Goal: Navigation & Orientation: Find specific page/section

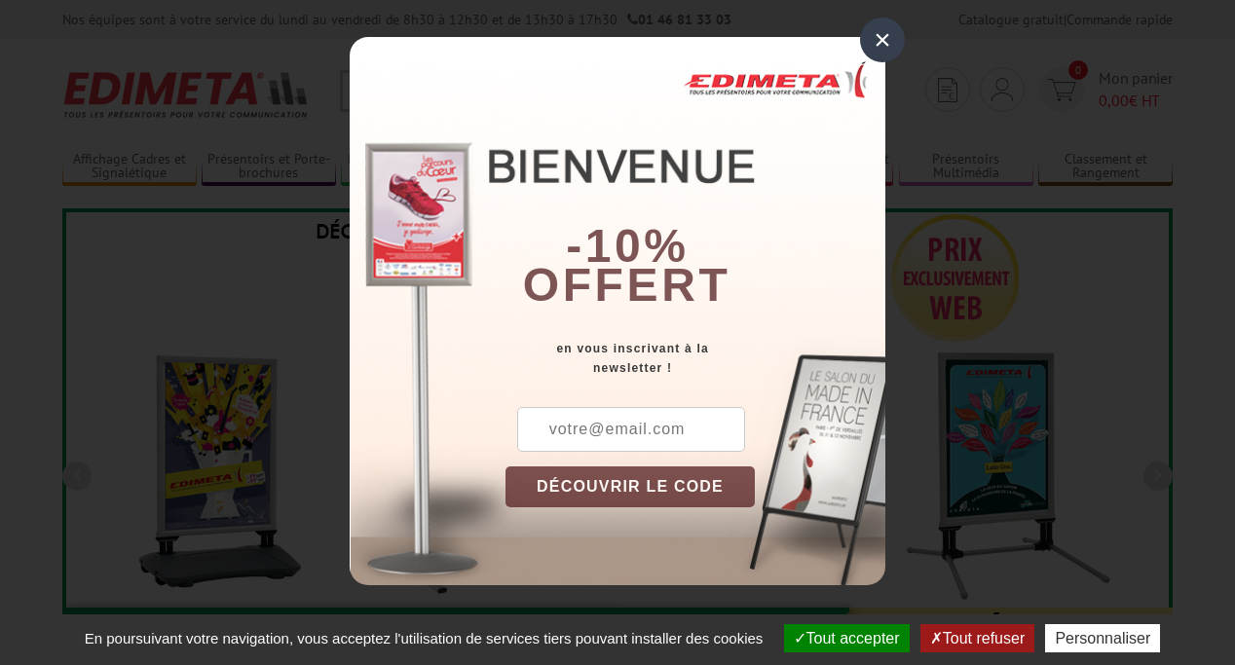
click at [838, 638] on button "Tout accepter" at bounding box center [847, 638] width 126 height 28
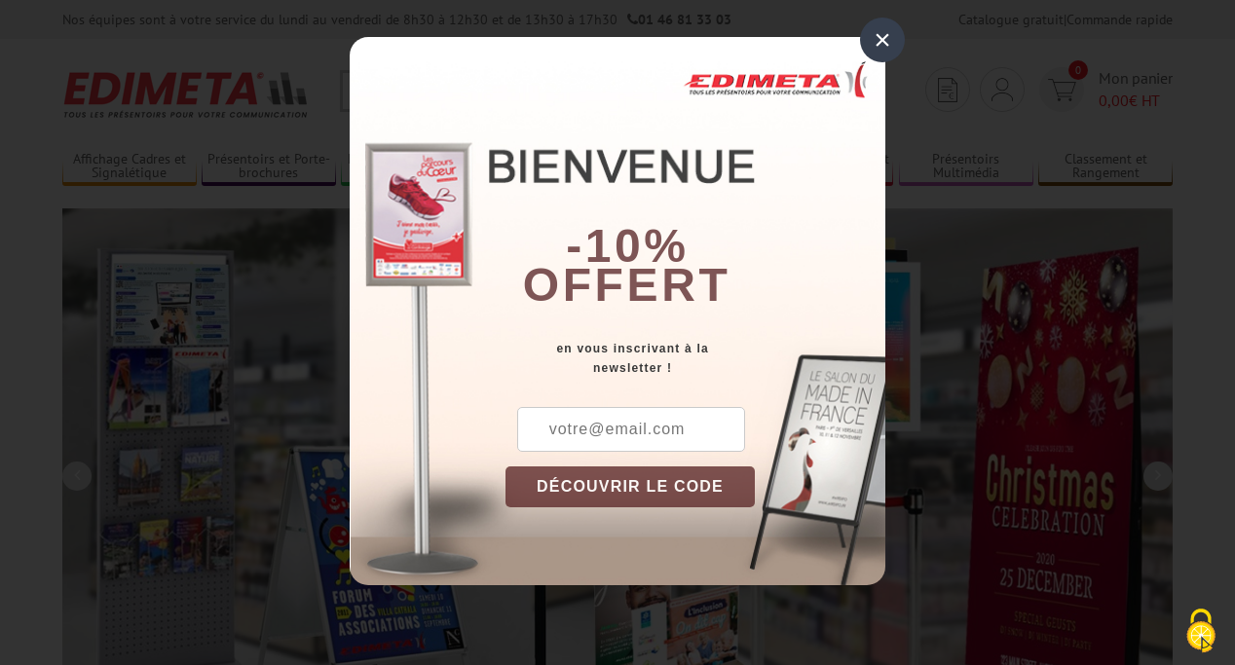
click at [883, 40] on div "×" at bounding box center [882, 40] width 45 height 45
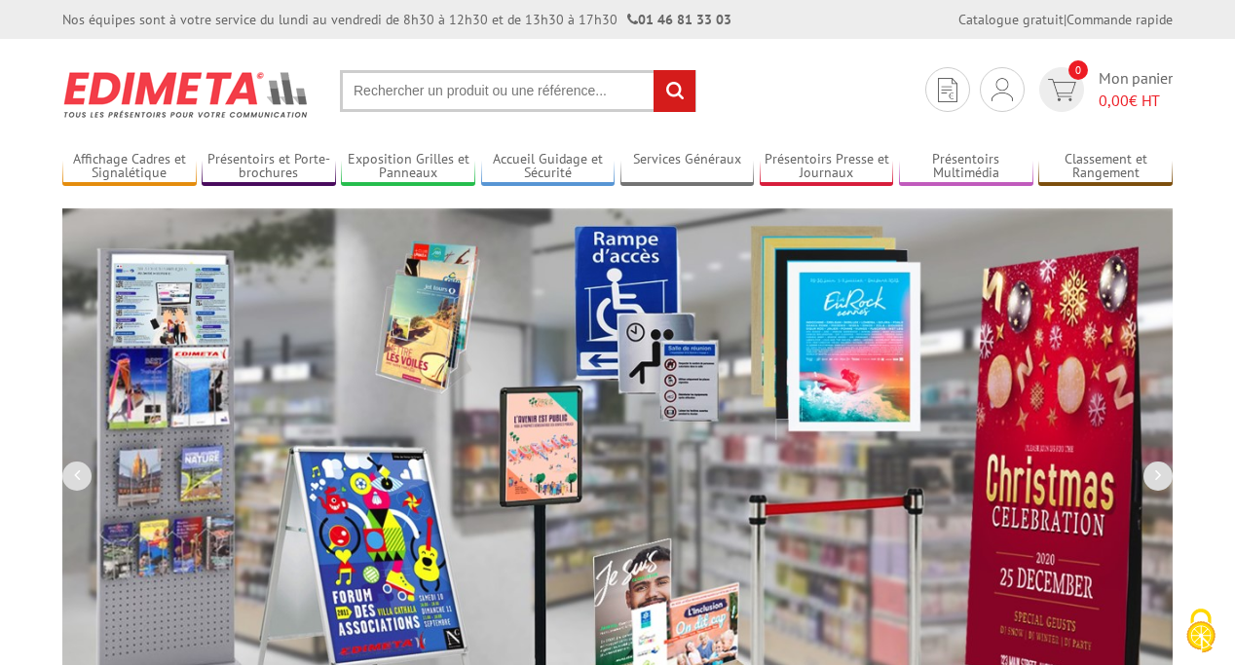
click at [0, 0] on div "Nos équipes sont à votre service du [DATE] au [DATE] de 8h30 à 12h30 et de 13h3…" at bounding box center [617, 19] width 1235 height 39
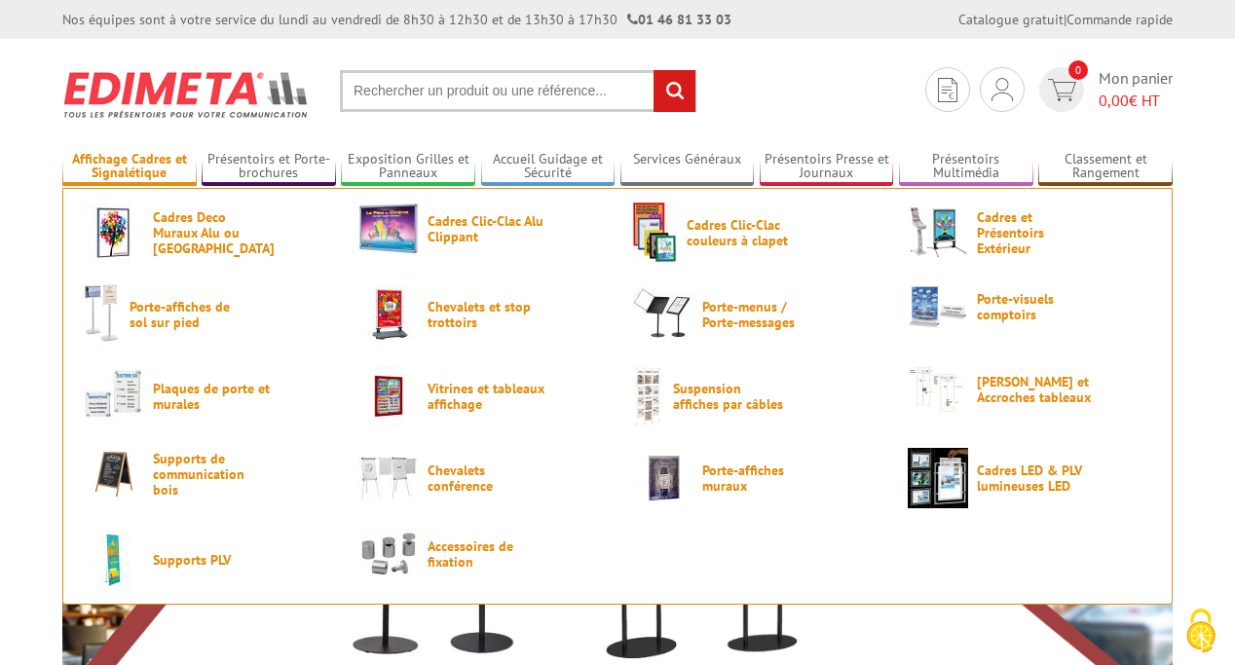
click at [129, 167] on link "Affichage Cadres et Signalétique" at bounding box center [129, 167] width 134 height 32
